Goal: Use online tool/utility: Utilize a website feature to perform a specific function

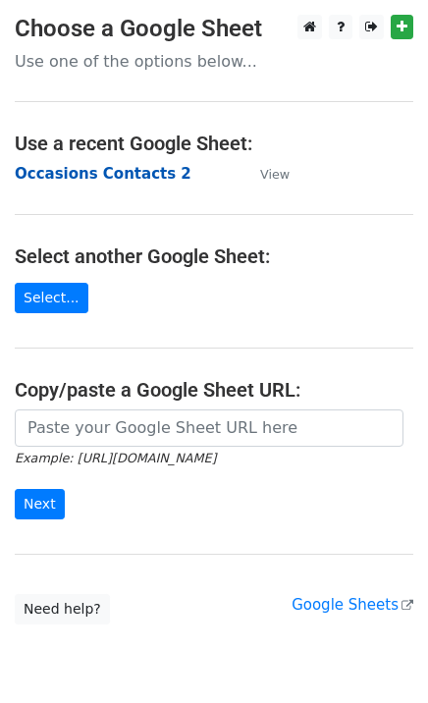
click at [123, 174] on strong "Occasions Contacts 2" at bounding box center [103, 174] width 177 height 18
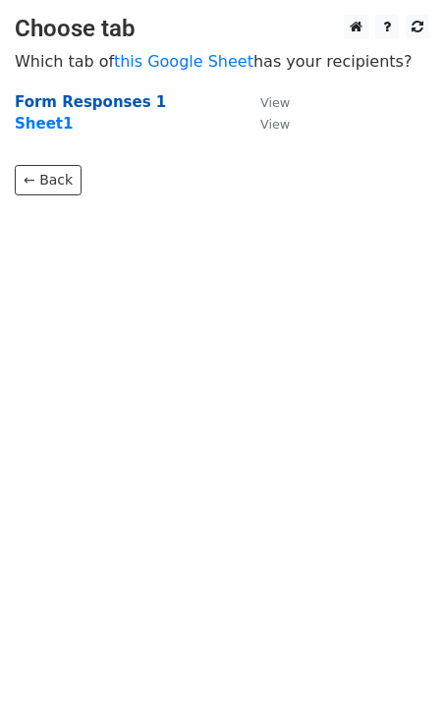
click at [59, 102] on strong "Form Responses 1" at bounding box center [90, 102] width 151 height 18
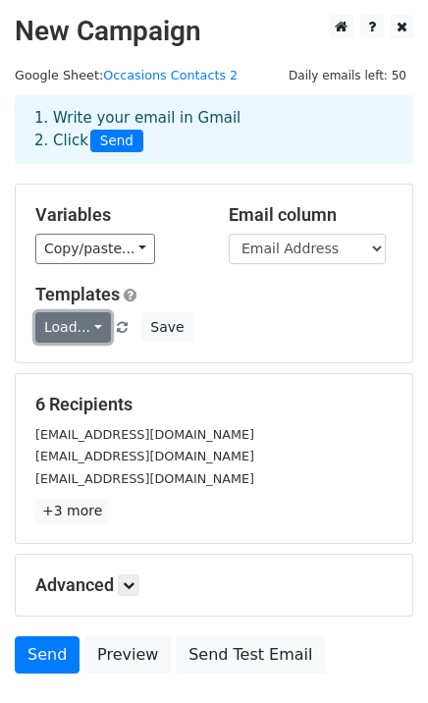
click at [95, 331] on link "Load..." at bounding box center [73, 327] width 76 height 30
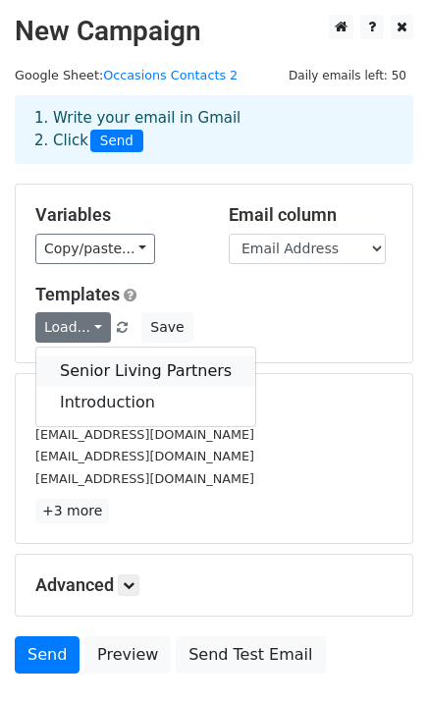
click at [121, 370] on link "Senior Living Partners" at bounding box center [145, 371] width 219 height 31
